Goal: Browse casually

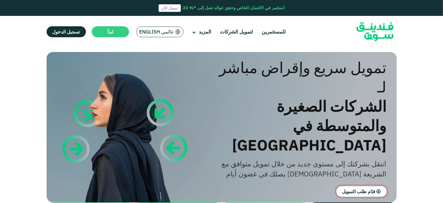
click at [376, 32] on img at bounding box center [375, 31] width 57 height 29
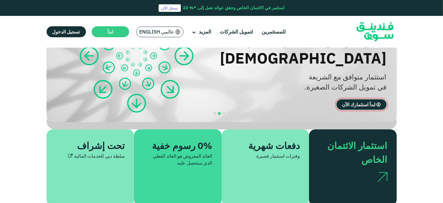
scroll to position [58, 0]
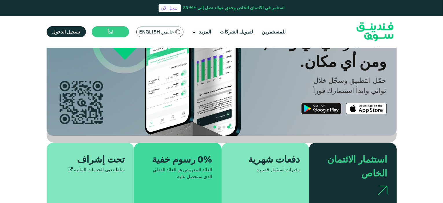
click at [229, 126] on span "navigation" at bounding box center [228, 127] width 3 height 3
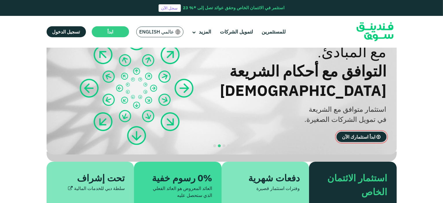
scroll to position [29, 0]
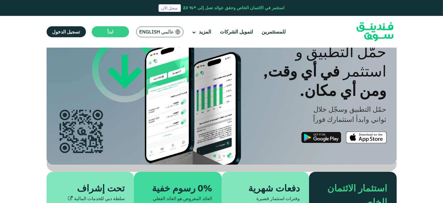
click at [228, 155] on span "navigation" at bounding box center [228, 156] width 3 height 3
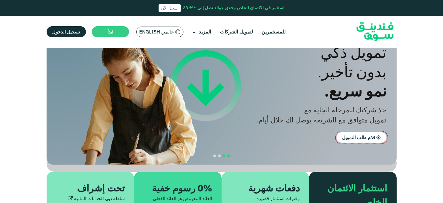
click at [229, 155] on span "navigation" at bounding box center [228, 156] width 3 height 3
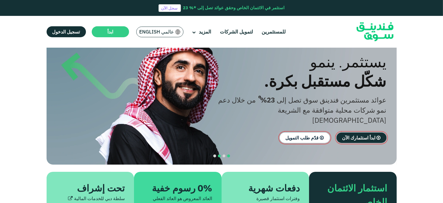
click at [218, 154] on button "navigation" at bounding box center [219, 156] width 5 height 5
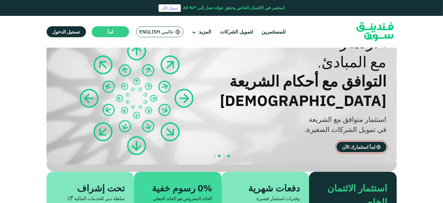
click at [229, 155] on span "navigation" at bounding box center [228, 156] width 3 height 3
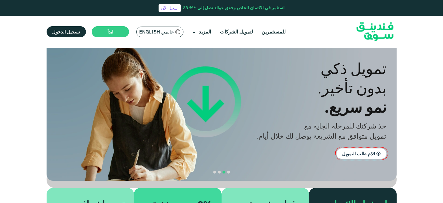
scroll to position [0, 0]
